Goal: Task Accomplishment & Management: Manage account settings

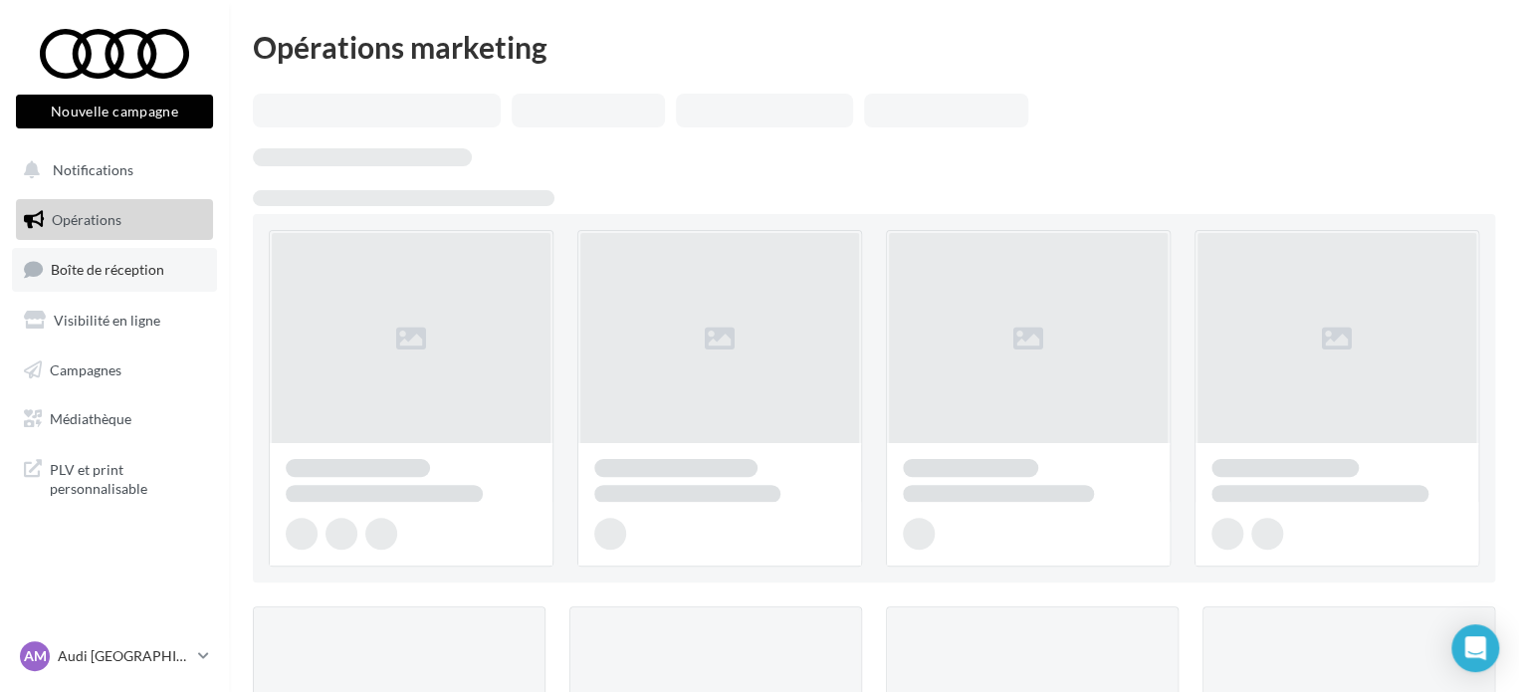
click at [129, 270] on span "Boîte de réception" at bounding box center [107, 269] width 113 height 17
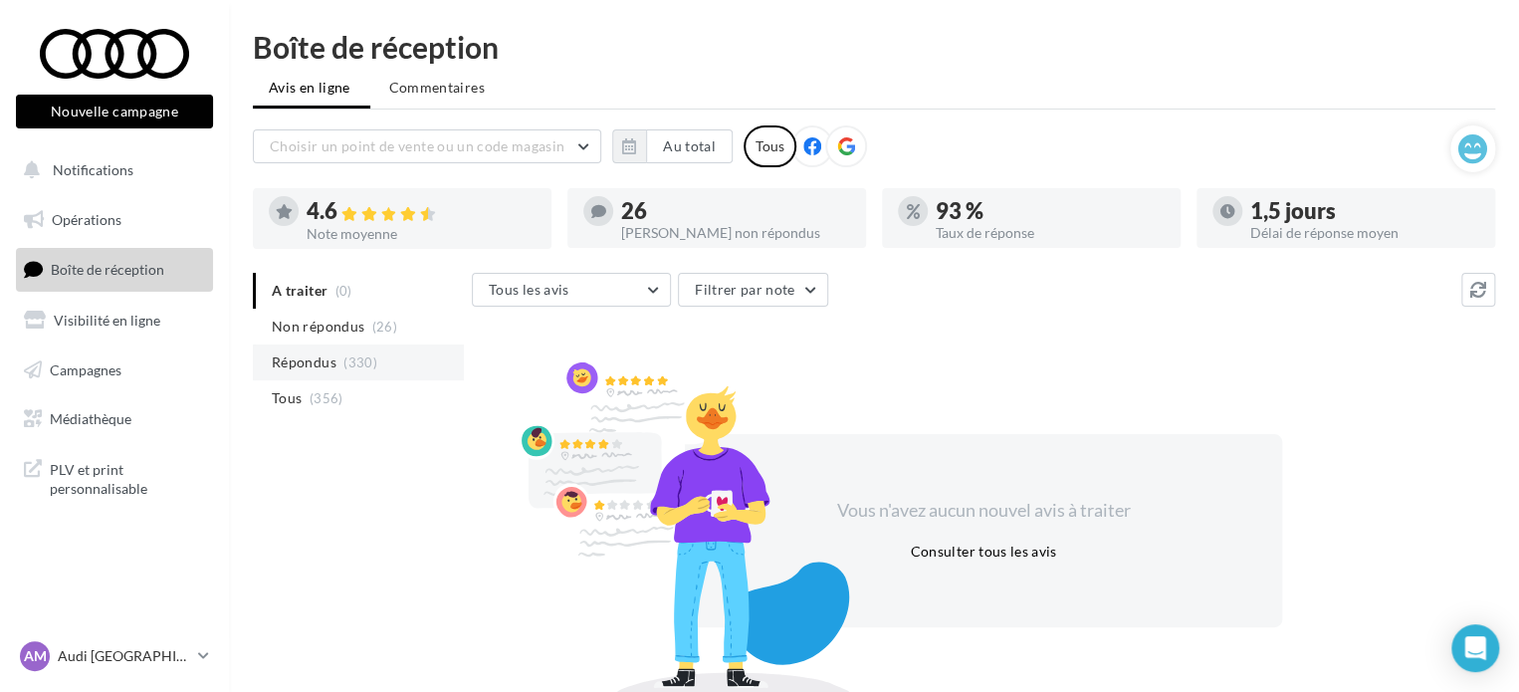
click at [319, 355] on span "Répondus" at bounding box center [304, 362] width 65 height 20
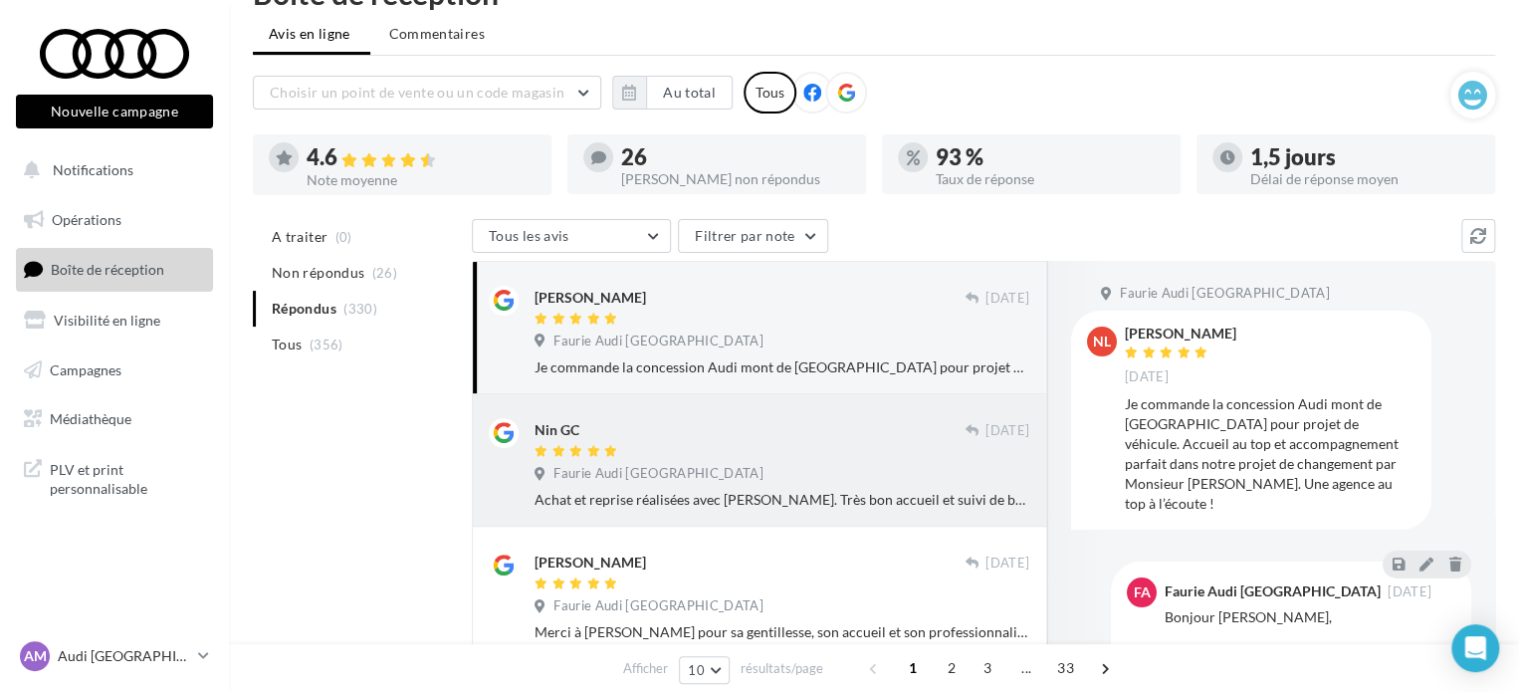
scroll to position [100, 0]
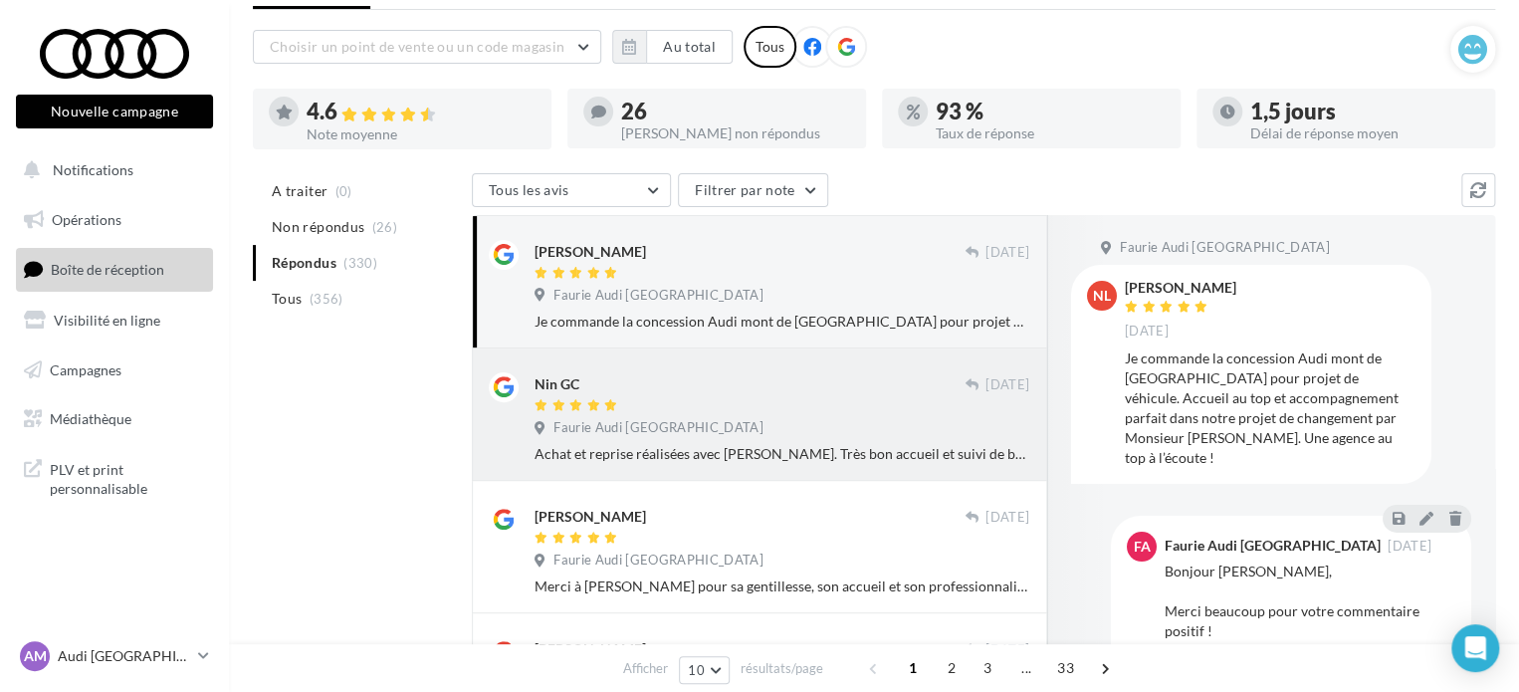
click at [798, 426] on div "Faurie Audi [GEOGRAPHIC_DATA]" at bounding box center [782, 430] width 495 height 22
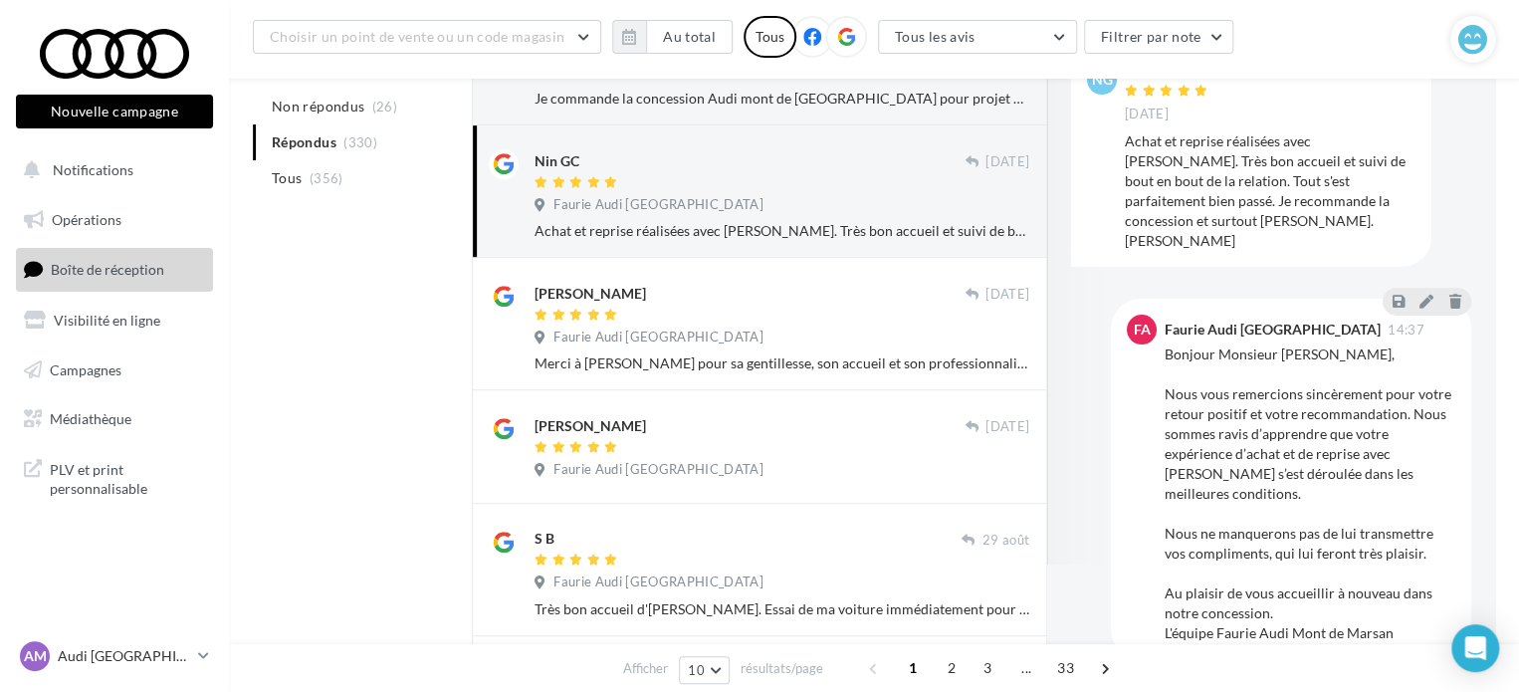
scroll to position [398, 0]
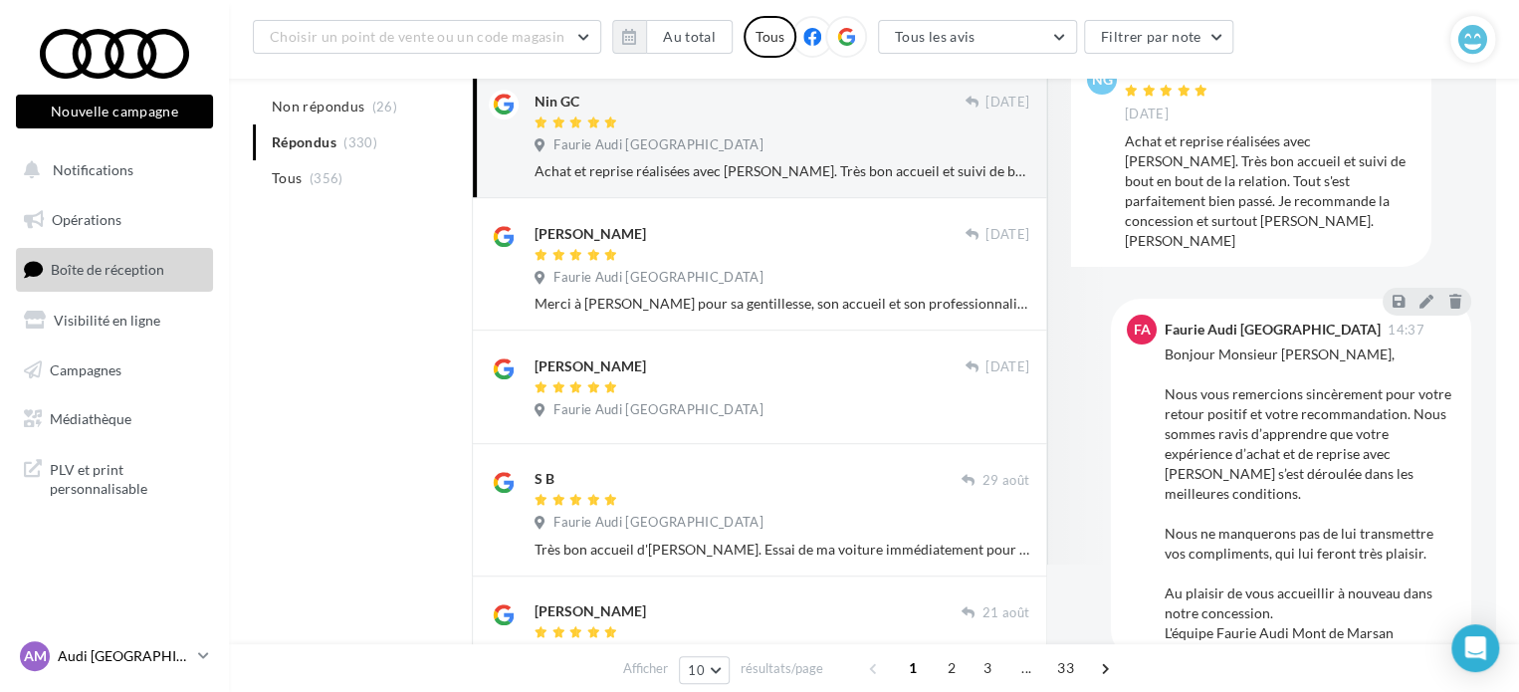
click at [179, 655] on p "Audi [GEOGRAPHIC_DATA]" at bounding box center [124, 656] width 132 height 20
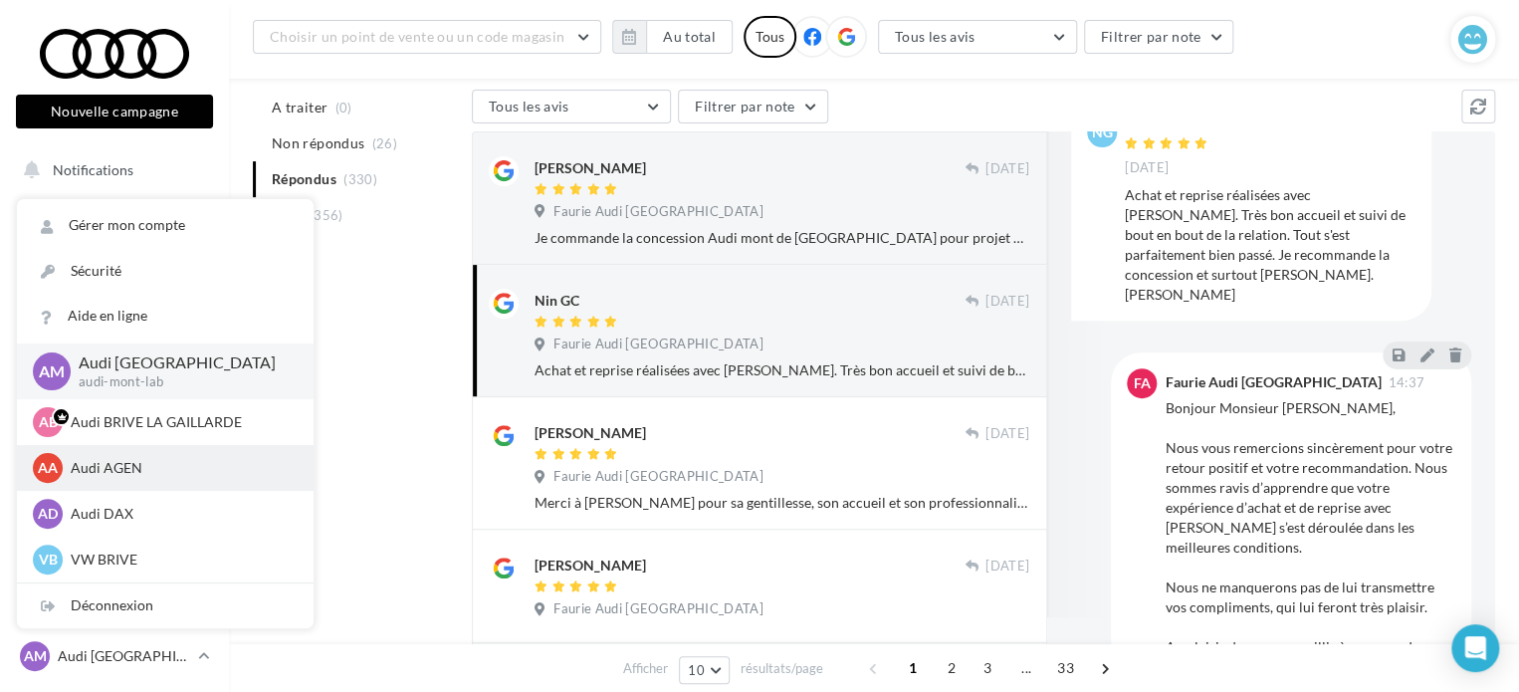
scroll to position [199, 0]
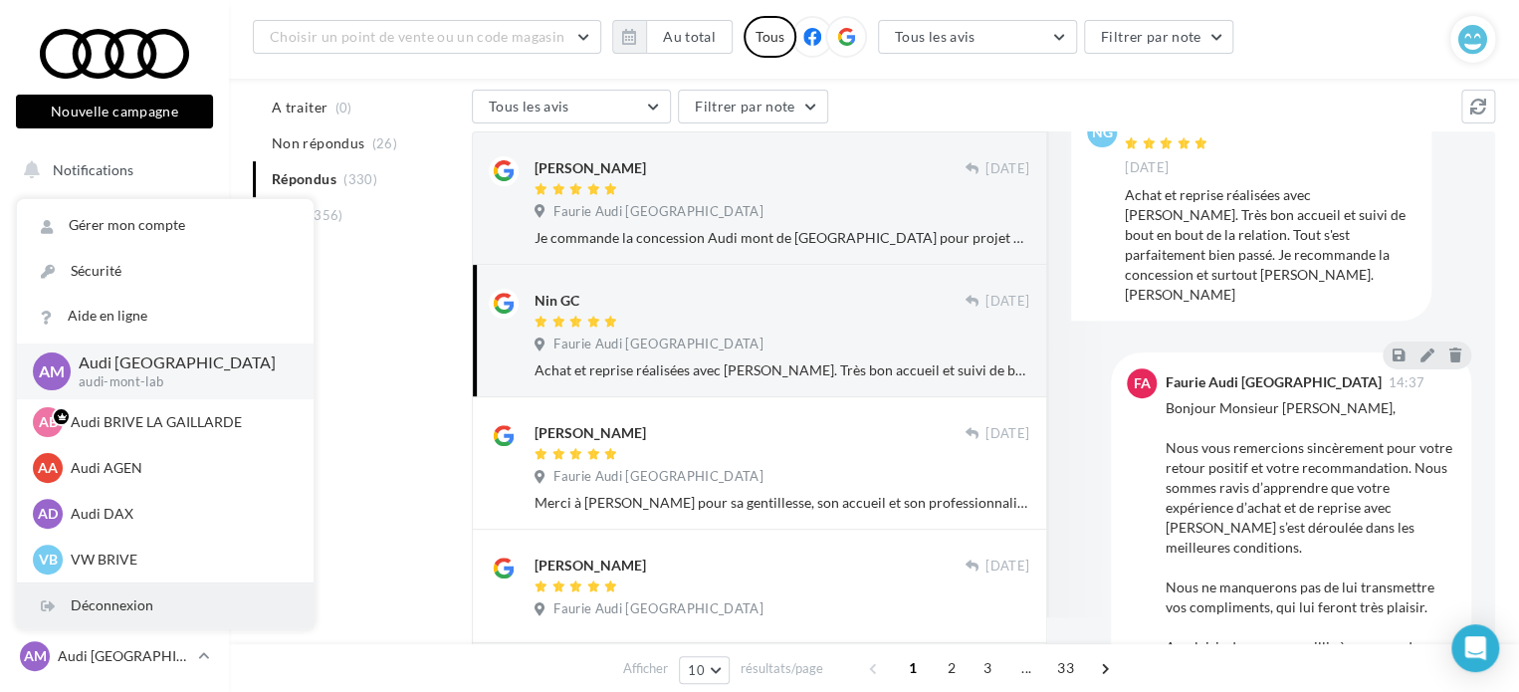
click at [160, 607] on div "Déconnexion" at bounding box center [165, 605] width 297 height 45
